Goal: Use online tool/utility: Utilize a website feature to perform a specific function

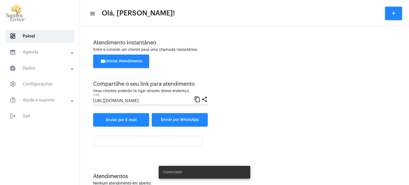
scroll to position [14, 0]
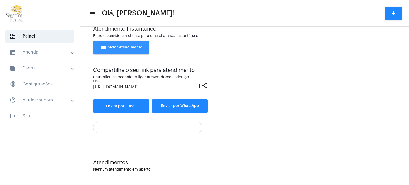
click at [124, 50] on button "videocam Iniciar Atendimento" at bounding box center [121, 47] width 56 height 13
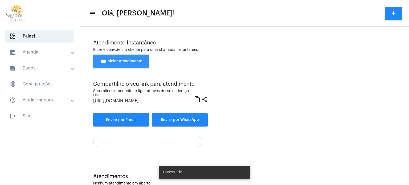
click at [141, 63] on button "videocam Iniciar Atendimento" at bounding box center [121, 61] width 56 height 13
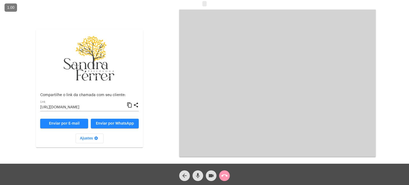
click at [128, 105] on mat-icon "content_copy" at bounding box center [130, 105] width 6 height 6
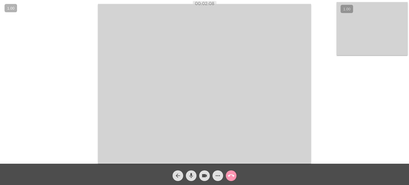
click at [51, 27] on div "Acessando Câmera e Microfone..." at bounding box center [205, 83] width 408 height 164
click at [234, 173] on button "call_end" at bounding box center [231, 175] width 11 height 11
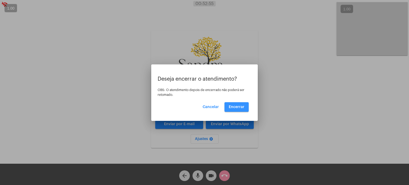
click at [241, 107] on span "Encerrar" at bounding box center [237, 107] width 16 height 4
